Goal: Find specific page/section: Find specific page/section

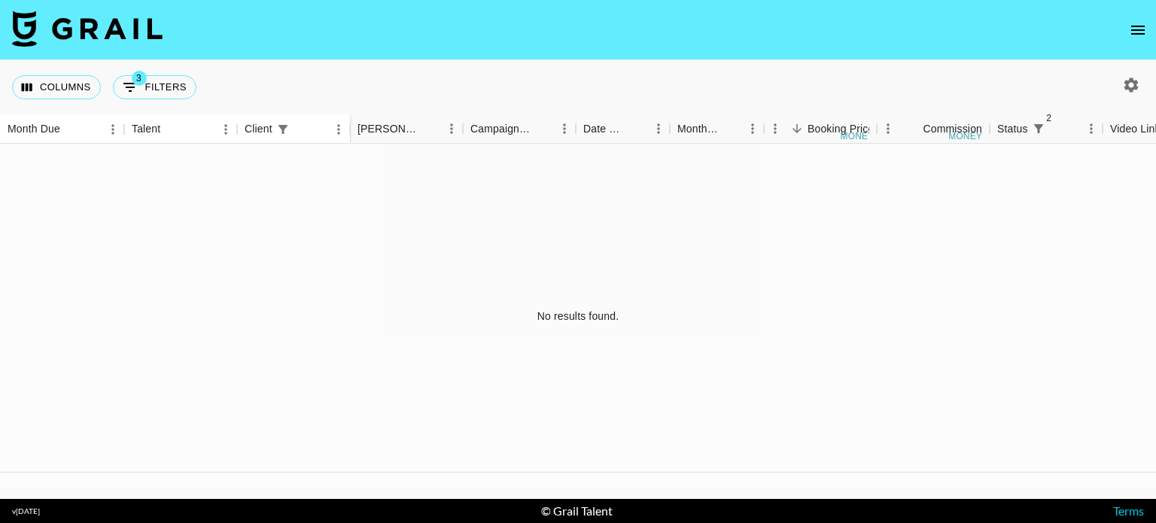
click at [154, 75] on button "3 Filters" at bounding box center [155, 87] width 84 height 24
select select "status"
select select "not"
select select "declined"
select select "status"
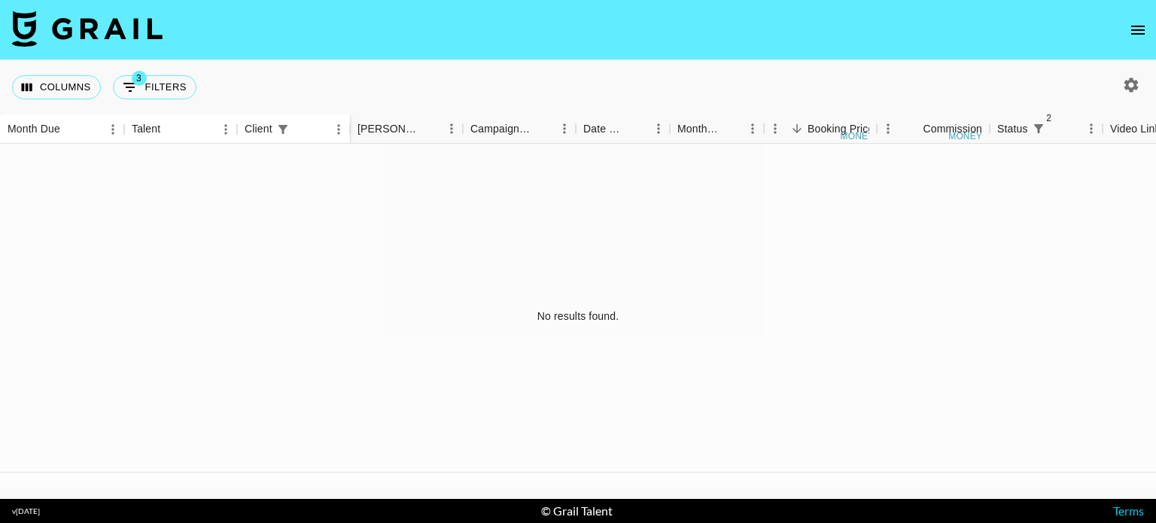
select select "not"
select select "cancelled"
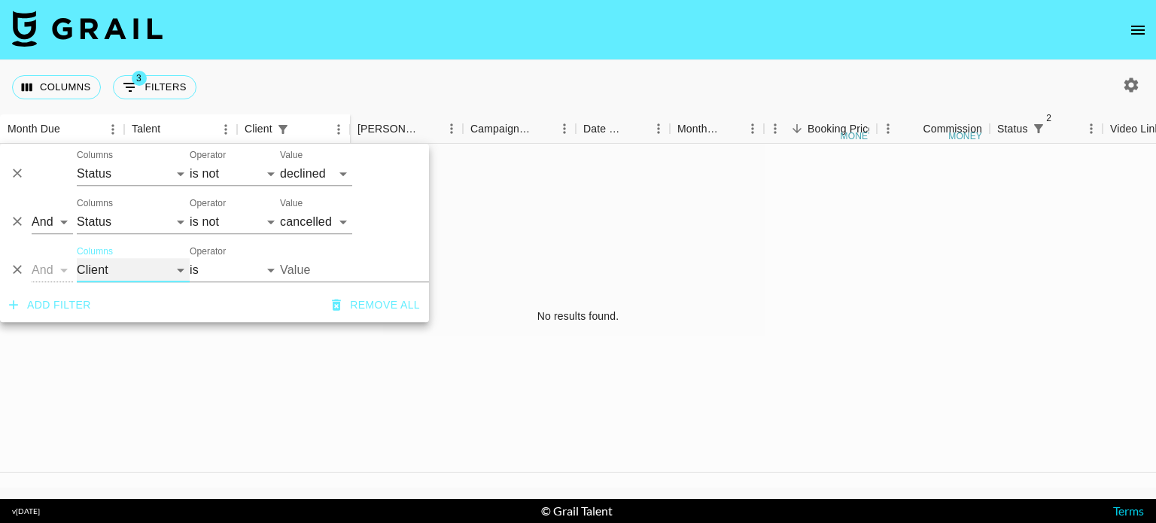
click at [134, 264] on select "Talent Client Grail Platform ID Airtable ID Manager [PERSON_NAME] Campaign (Typ…" at bounding box center [133, 270] width 113 height 24
select select "docMeta"
click at [77, 258] on select "Talent Client Grail Platform ID Airtable ID Manager [PERSON_NAME] Campaign (Typ…" at bounding box center [133, 270] width 113 height 24
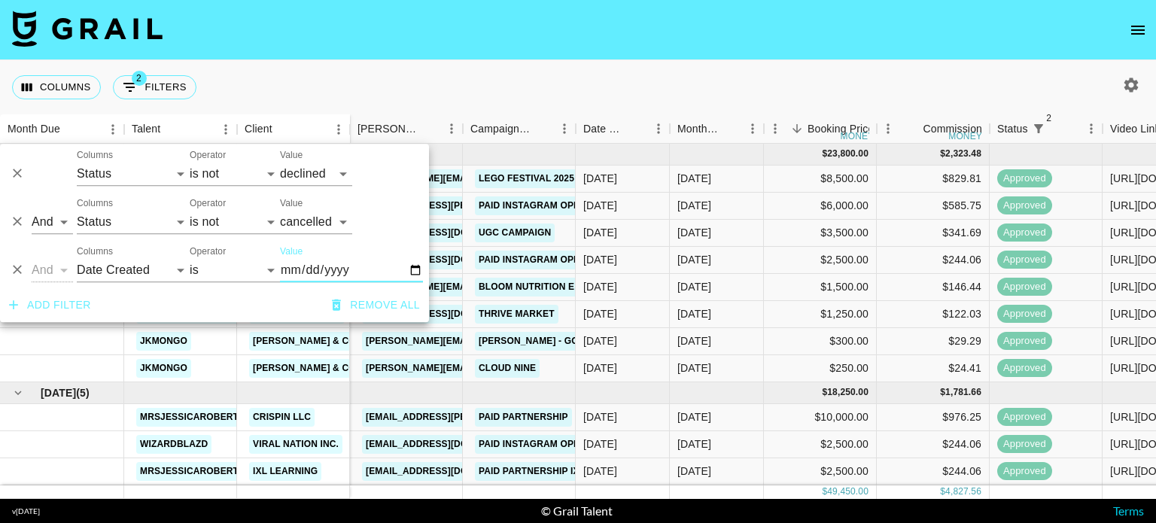
click at [412, 272] on input "Value" at bounding box center [351, 270] width 143 height 24
type input "[DATE]"
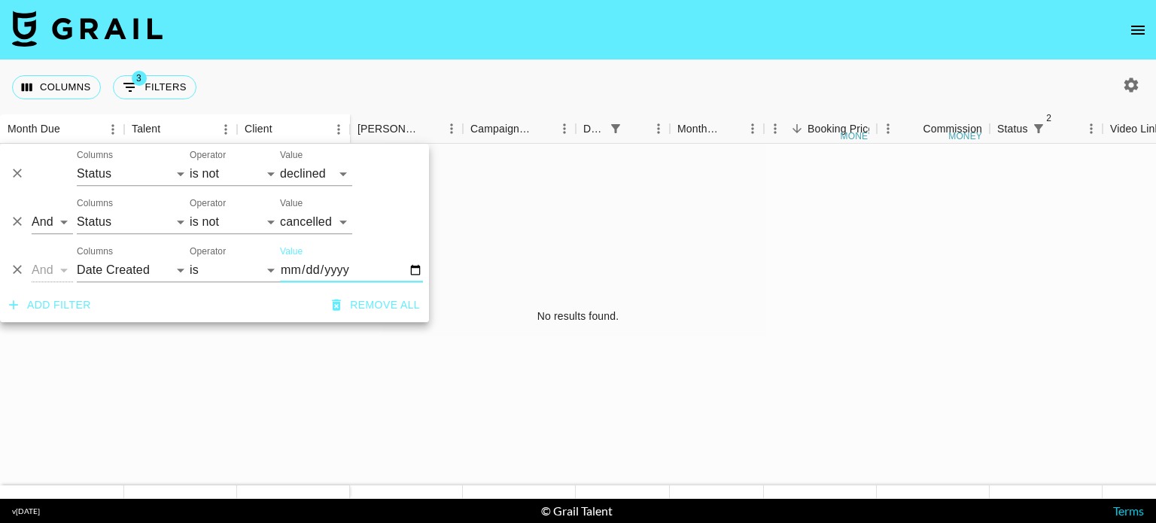
click at [1116, 88] on div at bounding box center [1129, 85] width 32 height 26
click at [1129, 81] on icon "button" at bounding box center [1132, 85] width 14 height 14
select select "[DATE]"
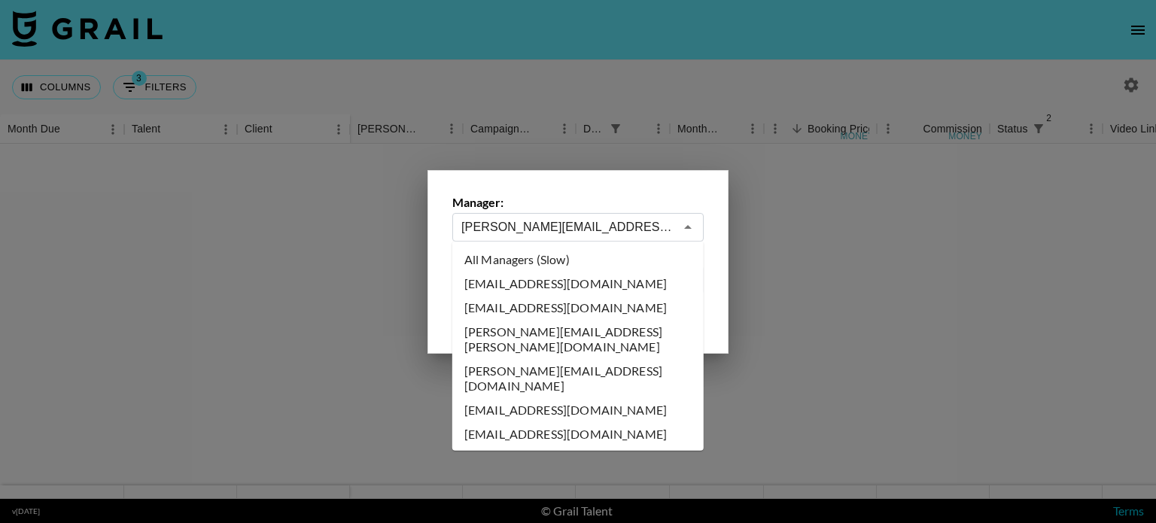
click at [644, 233] on input "[PERSON_NAME][EMAIL_ADDRESS][DOMAIN_NAME]" at bounding box center [567, 226] width 213 height 17
click at [604, 254] on li "All Managers (Slow)" at bounding box center [577, 260] width 251 height 24
type input "All Managers (Slow)"
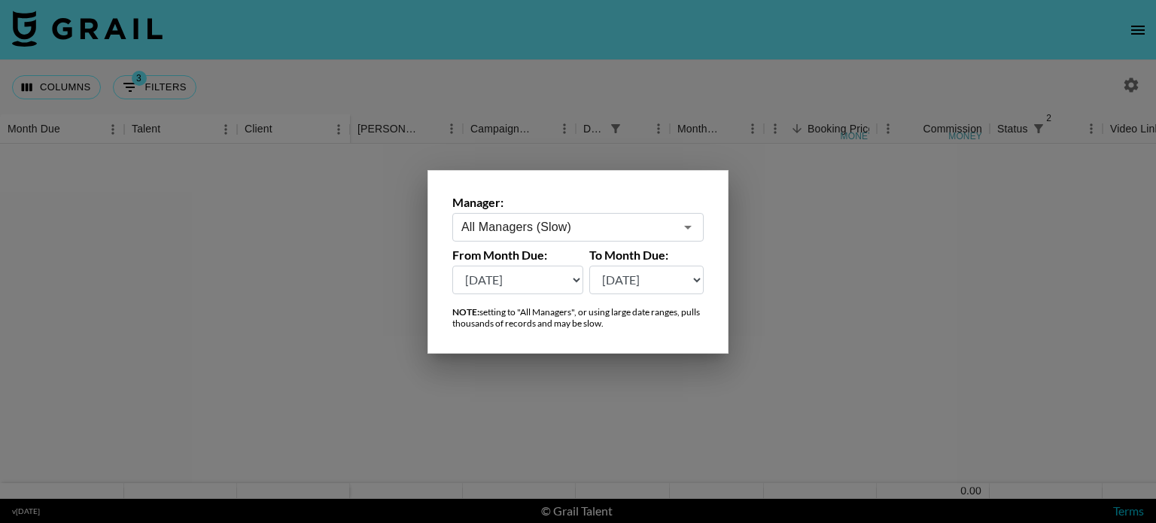
click at [769, 237] on div at bounding box center [578, 261] width 1156 height 523
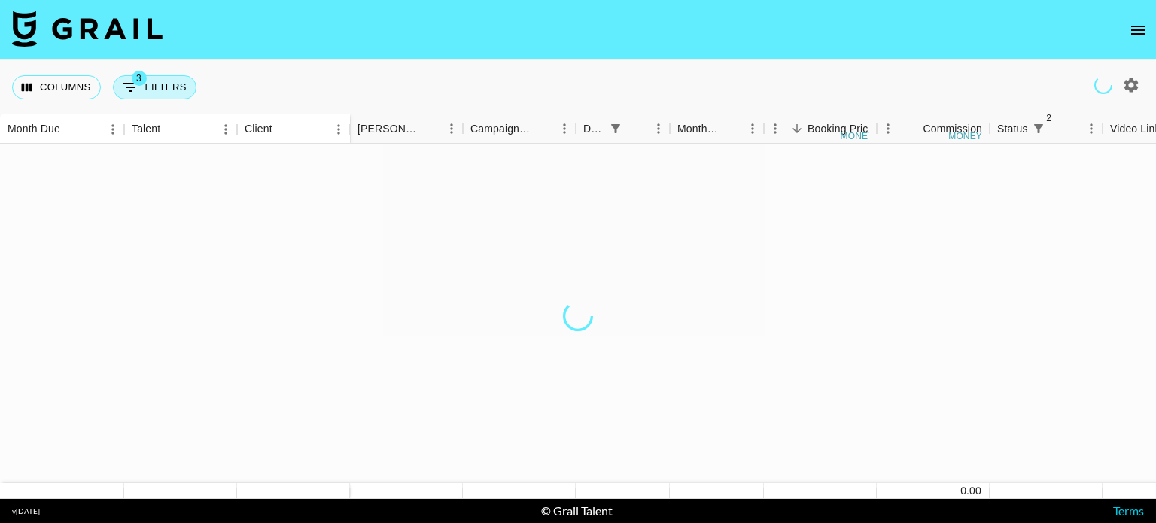
click at [181, 83] on button "3 Filters" at bounding box center [155, 87] width 84 height 24
select select "status"
select select "not"
select select "declined"
select select "status"
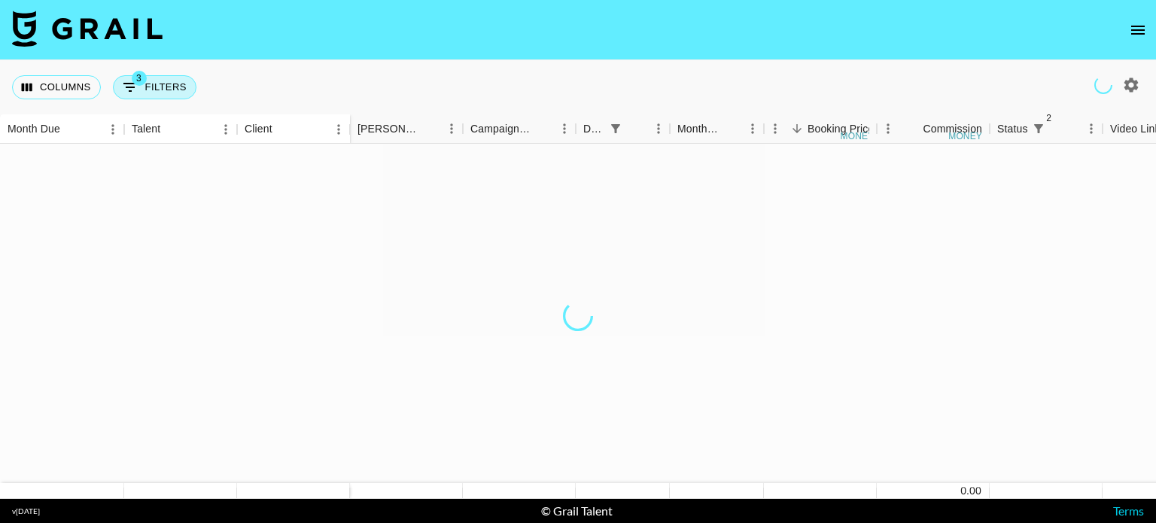
select select "not"
select select "cancelled"
select select "docMeta"
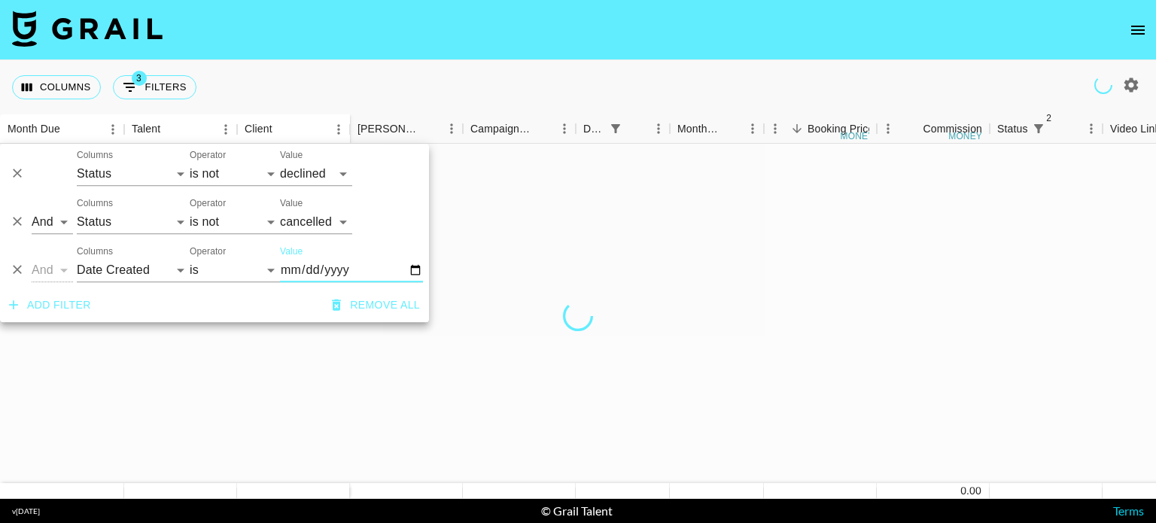
click at [416, 271] on input "[DATE]" at bounding box center [351, 270] width 143 height 24
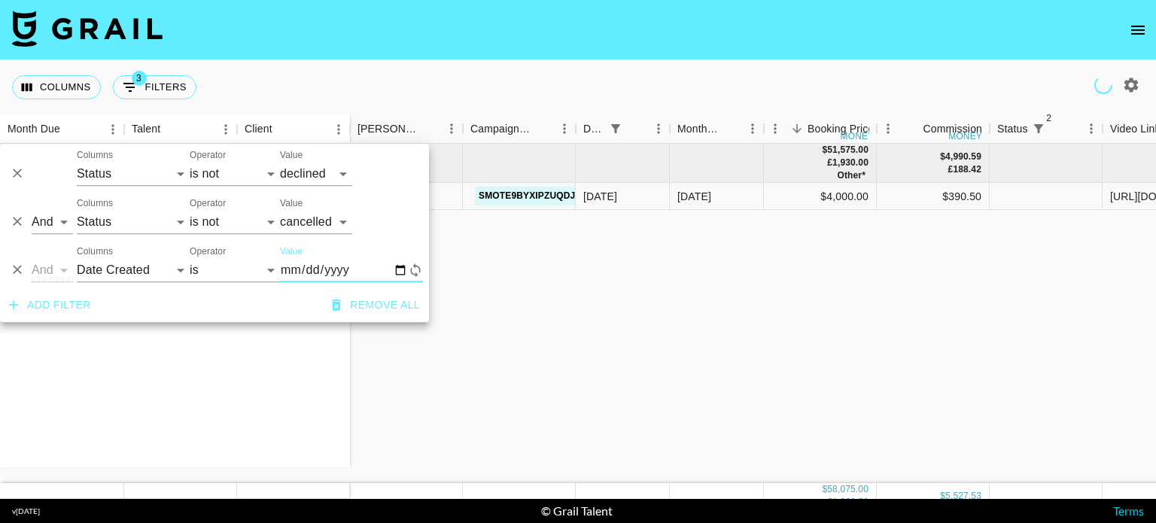
type input "[DATE]"
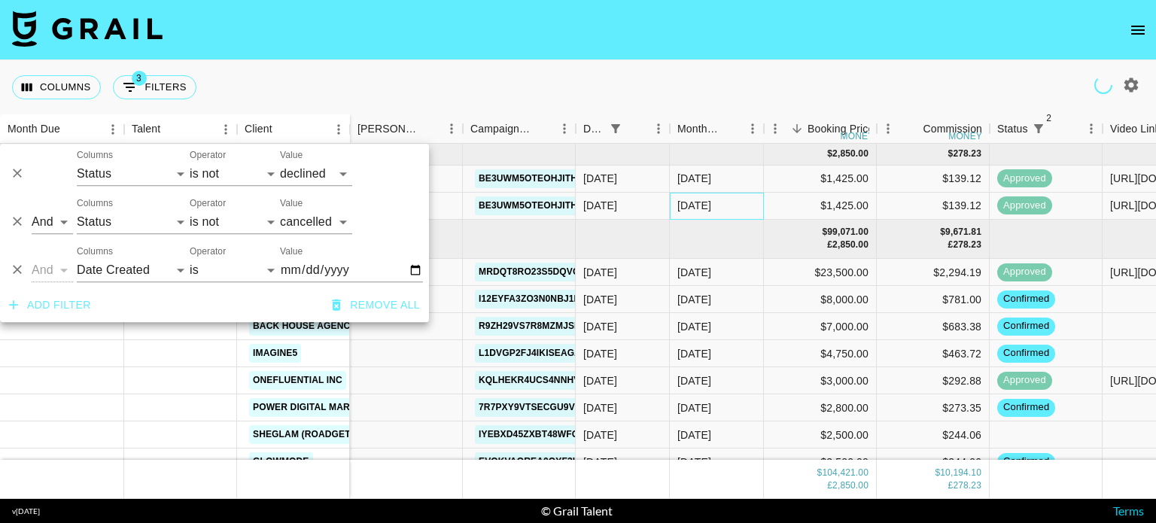
click at [677, 193] on div "[DATE]" at bounding box center [717, 206] width 94 height 27
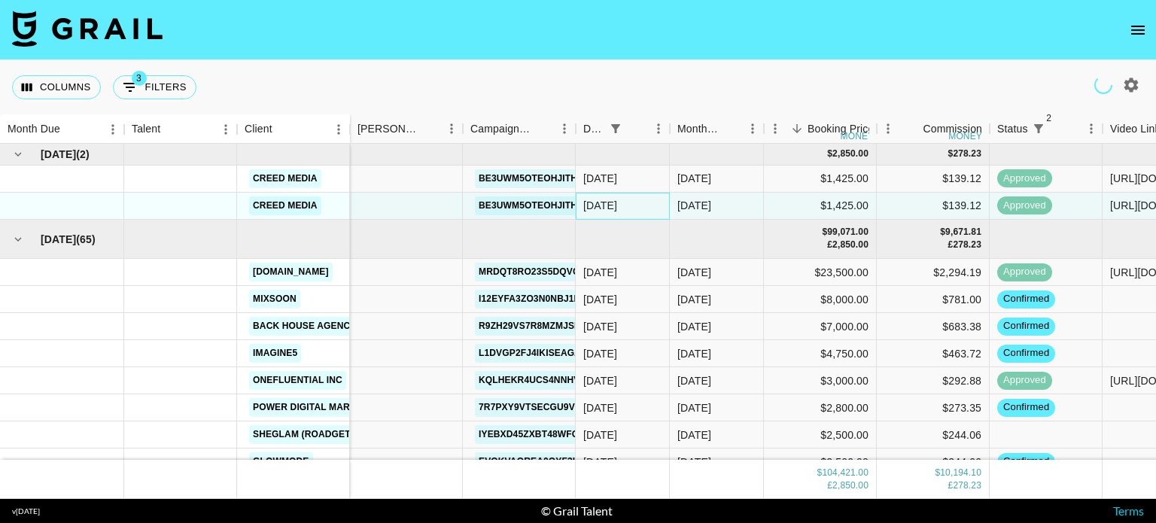
click at [644, 200] on div "[DATE]" at bounding box center [623, 206] width 94 height 27
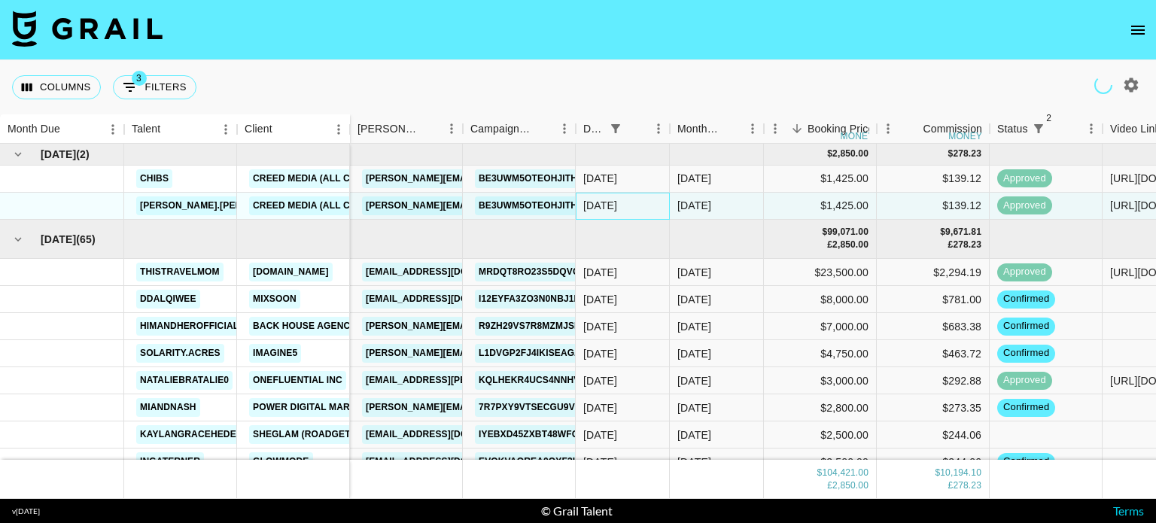
click at [644, 200] on div "[DATE]" at bounding box center [623, 206] width 94 height 27
click at [647, 273] on div "[DATE]" at bounding box center [623, 272] width 94 height 27
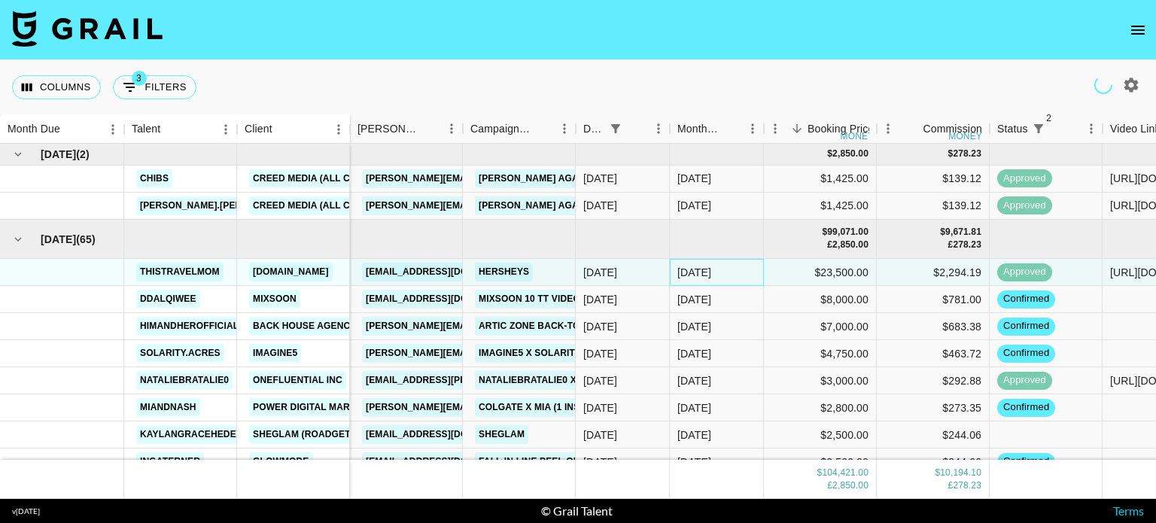
click at [680, 270] on div "[DATE]" at bounding box center [694, 272] width 34 height 15
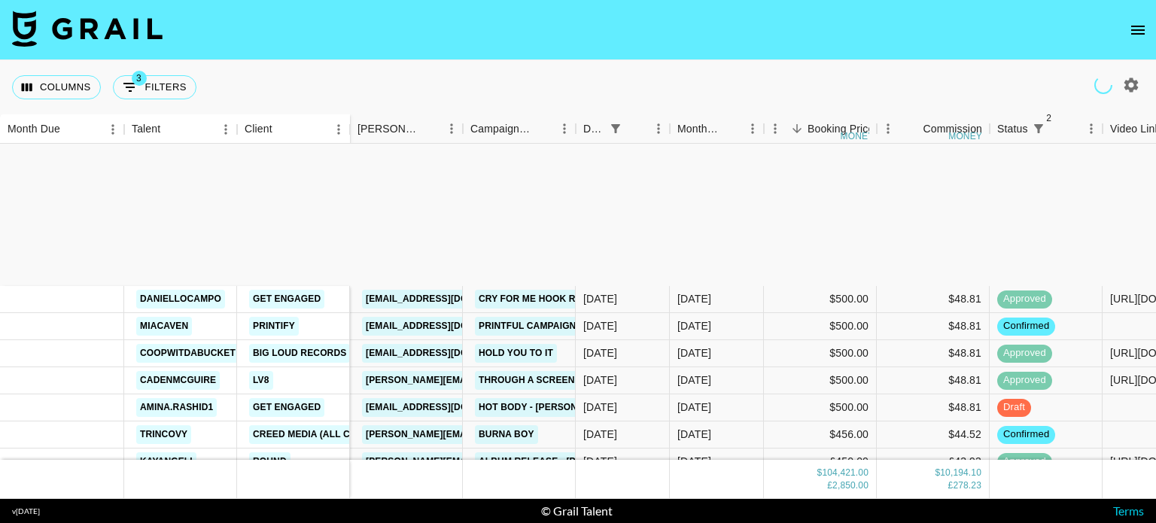
scroll to position [1301, 0]
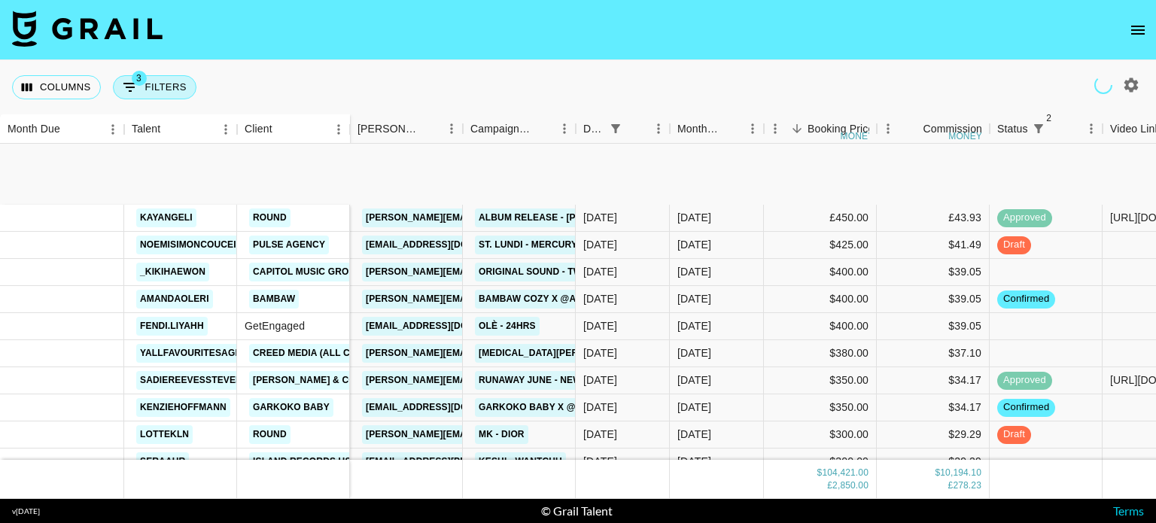
click at [176, 87] on button "3 Filters" at bounding box center [155, 87] width 84 height 24
select select "status"
select select "not"
select select "declined"
select select "status"
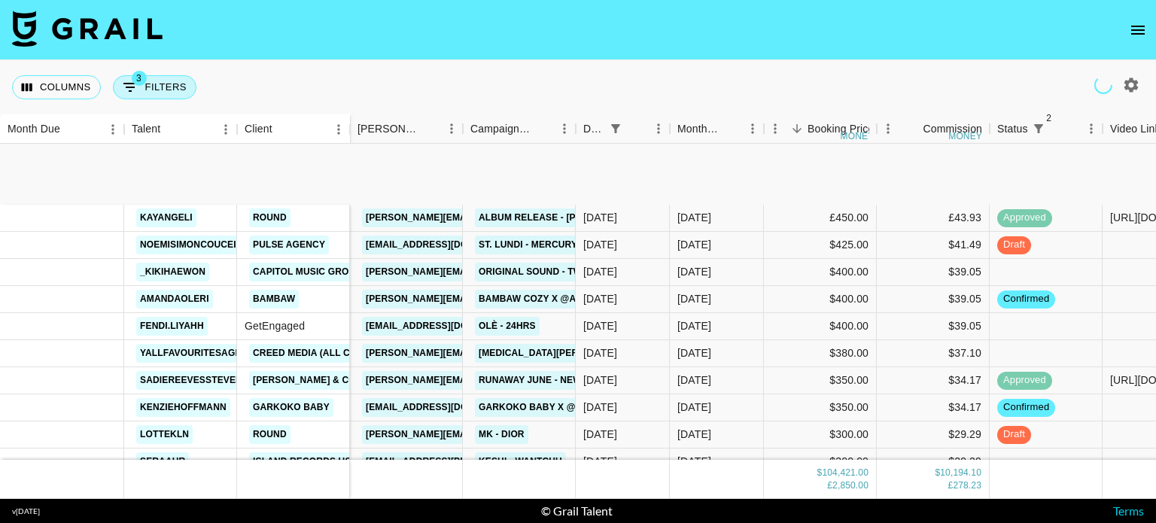
select select "not"
select select "cancelled"
select select "docMeta"
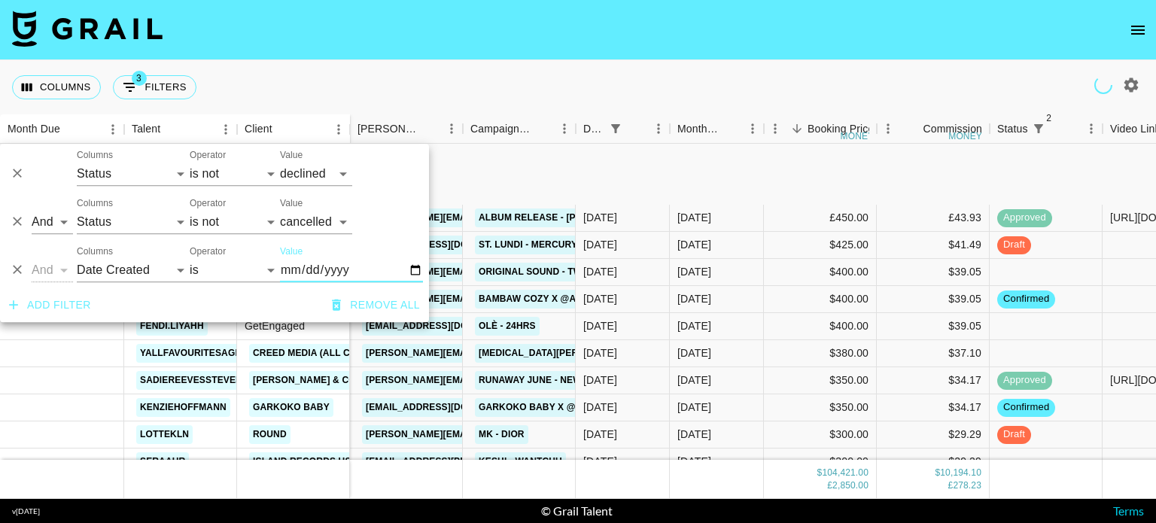
scroll to position [1436, 0]
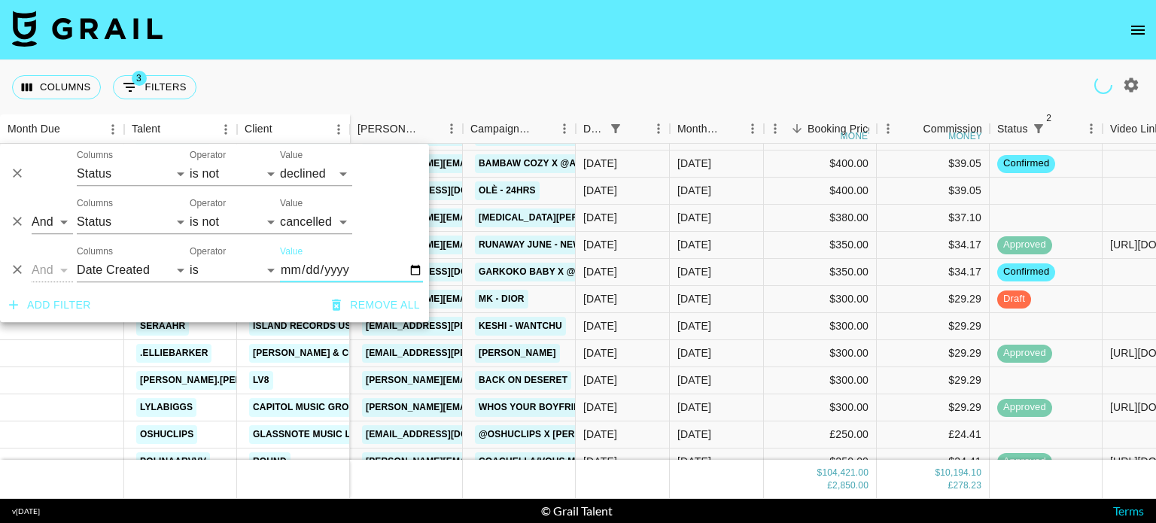
click at [414, 268] on input "[DATE]" at bounding box center [351, 270] width 143 height 24
type input "[DATE]"
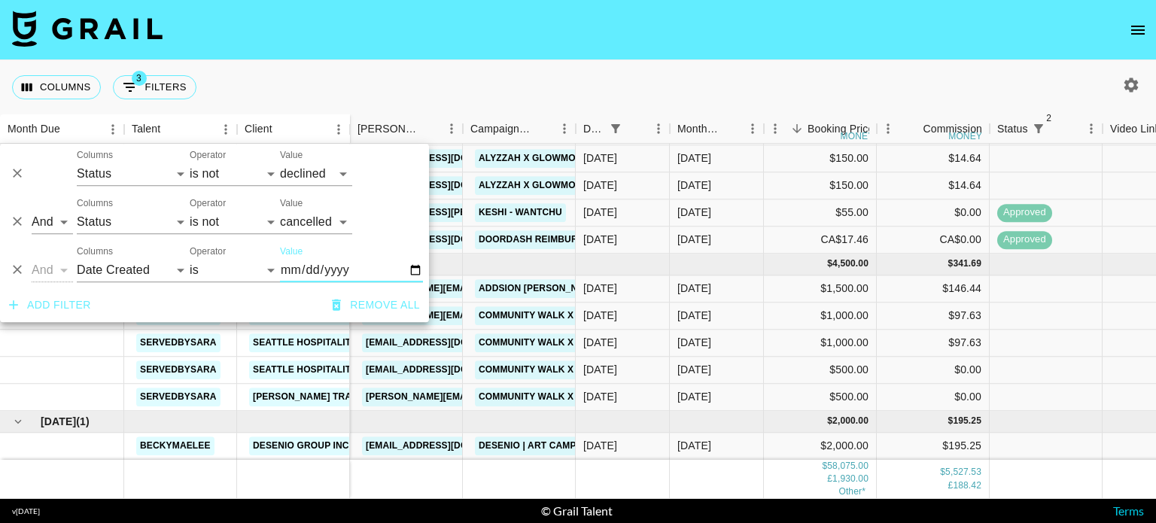
scroll to position [1323, 0]
click at [750, 357] on div "[DATE]" at bounding box center [717, 370] width 94 height 27
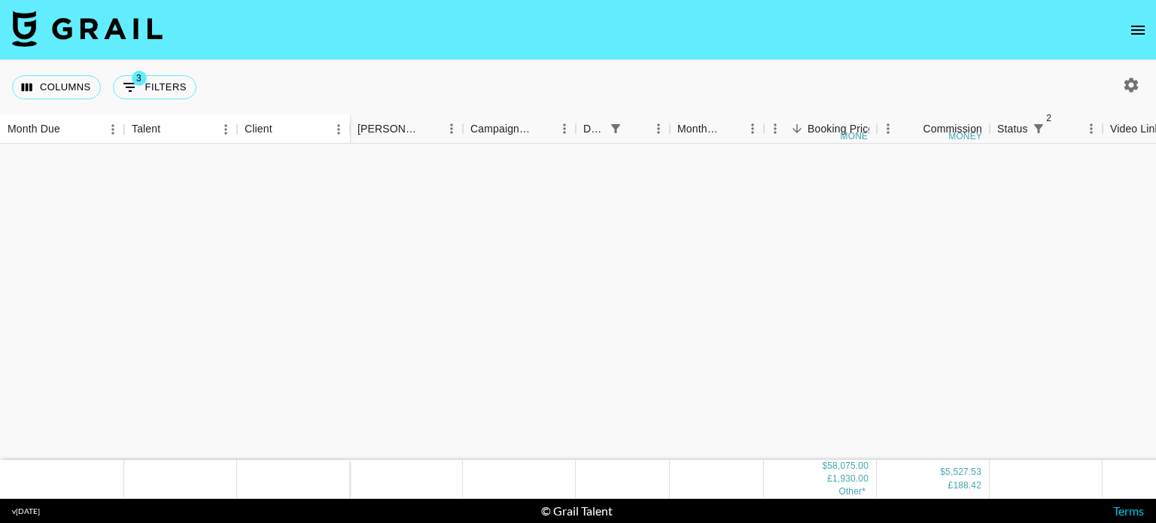
scroll to position [0, 0]
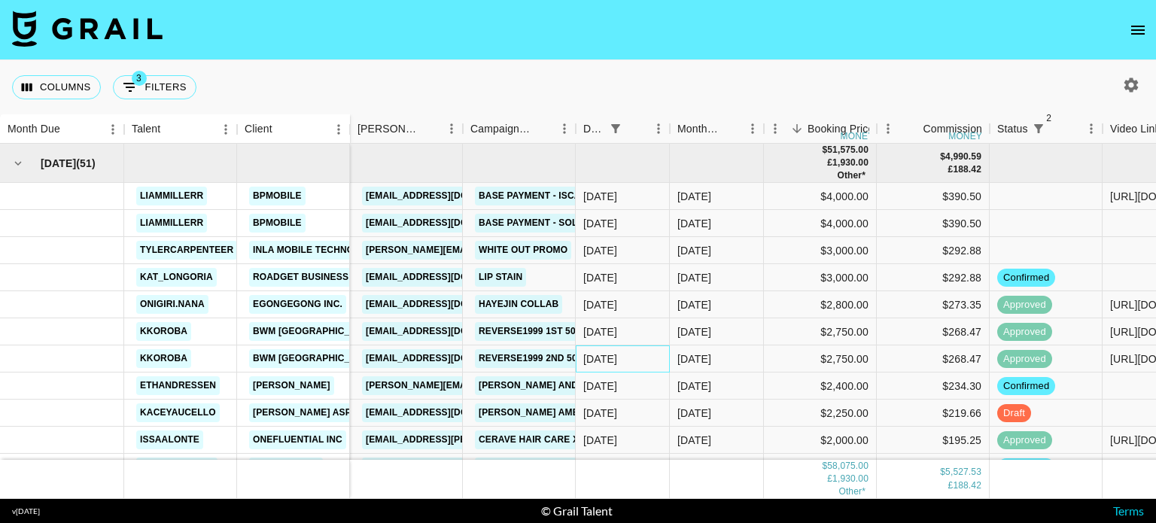
click at [607, 355] on div "[DATE]" at bounding box center [600, 359] width 34 height 15
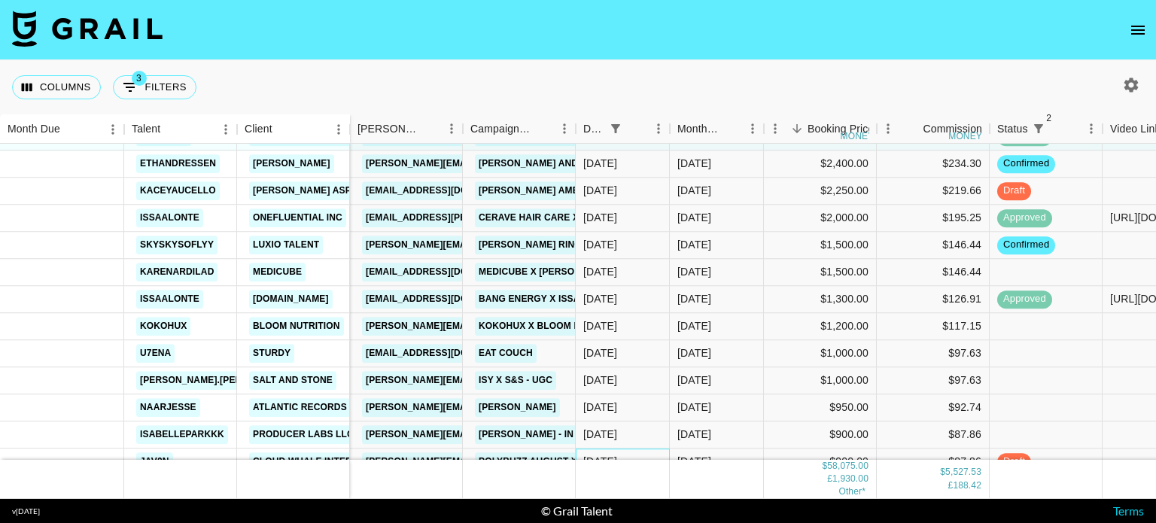
scroll to position [249, 0]
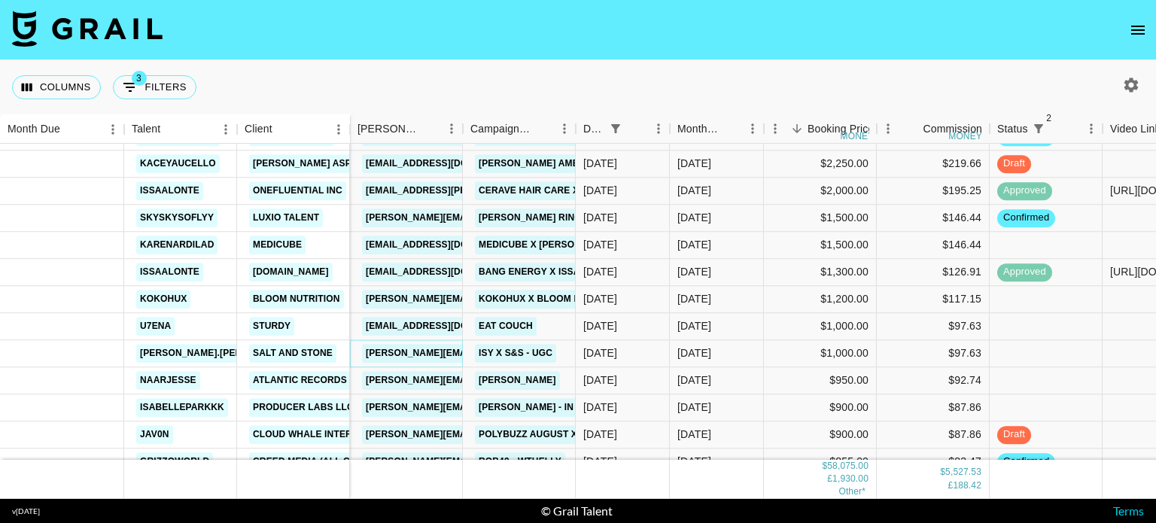
click at [437, 352] on link "[PERSON_NAME][EMAIL_ADDRESS][PERSON_NAME][DOMAIN_NAME]" at bounding box center [523, 353] width 323 height 19
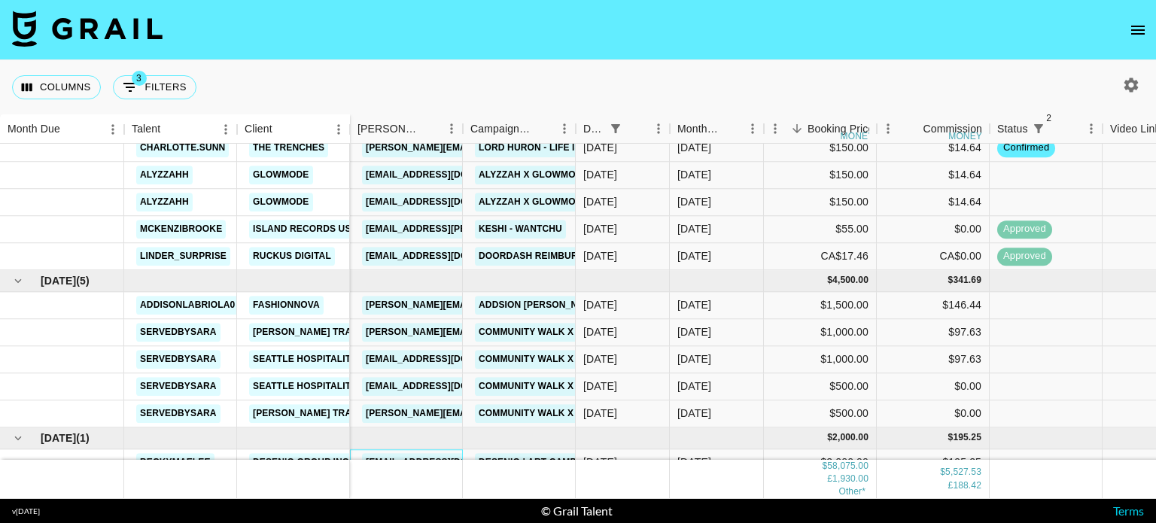
scroll to position [1322, 0]
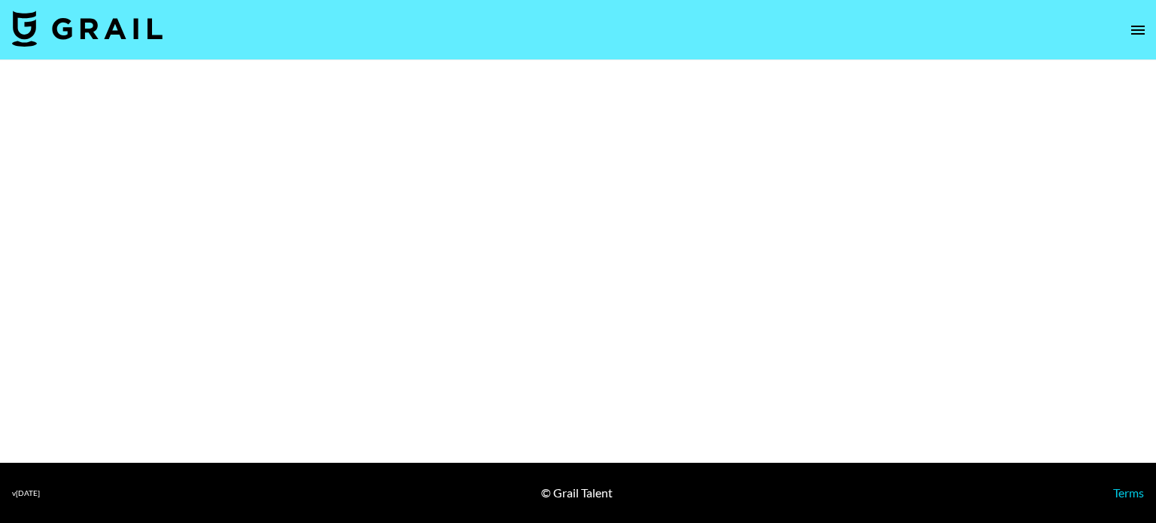
select select "Brand"
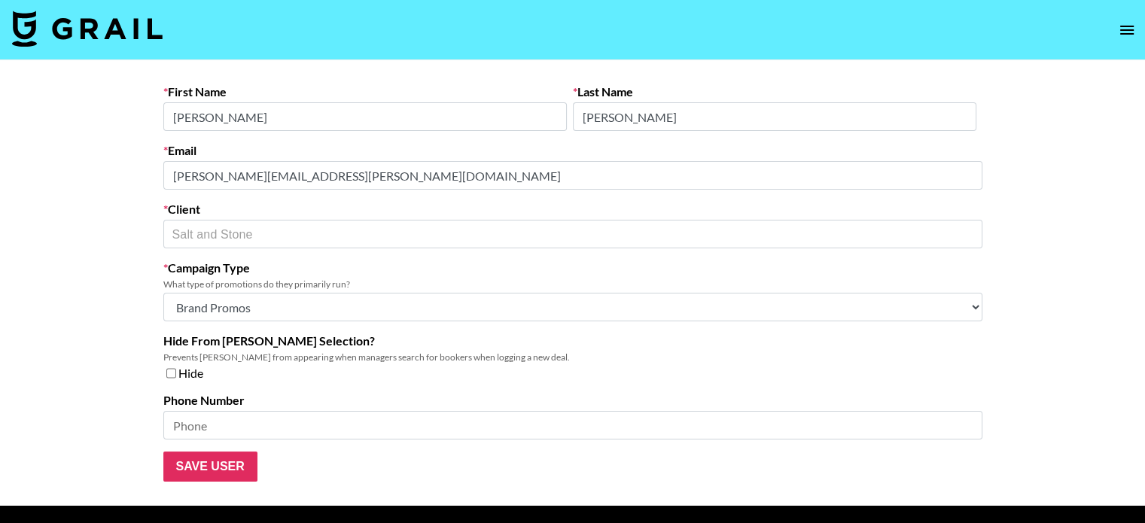
click at [68, 179] on main "First Name [PERSON_NAME] Last Name [PERSON_NAME] Email [PERSON_NAME][EMAIL_ADDR…" at bounding box center [572, 283] width 1145 height 446
